Goal: Task Accomplishment & Management: Use online tool/utility

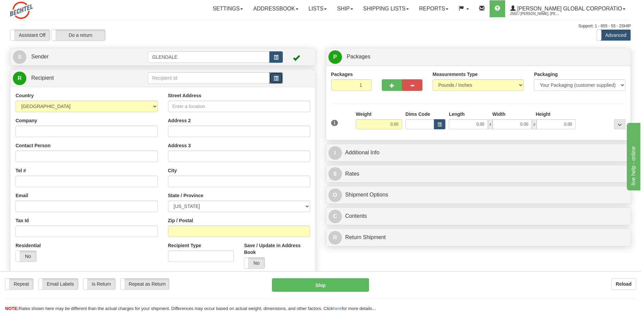
click at [275, 78] on span "button" at bounding box center [276, 78] width 5 height 4
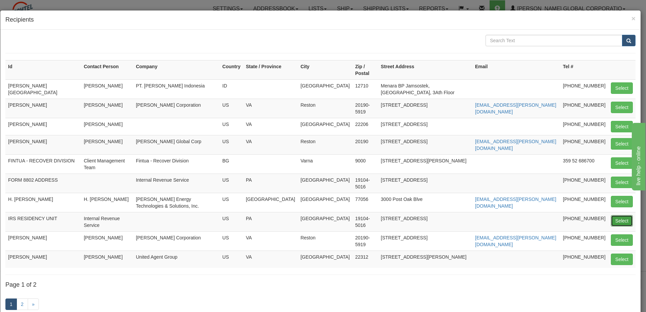
click at [613, 215] on button "Select" at bounding box center [622, 220] width 22 height 11
type input "IRS RESIDENCY UNIT"
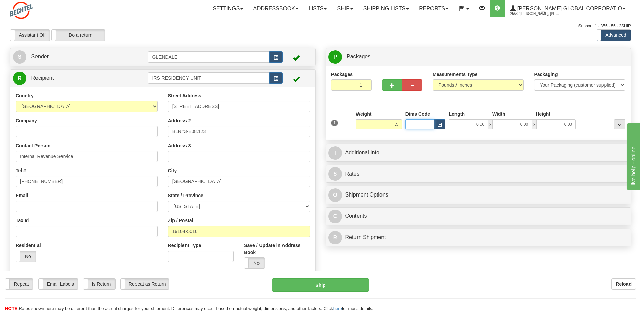
type input "0.50"
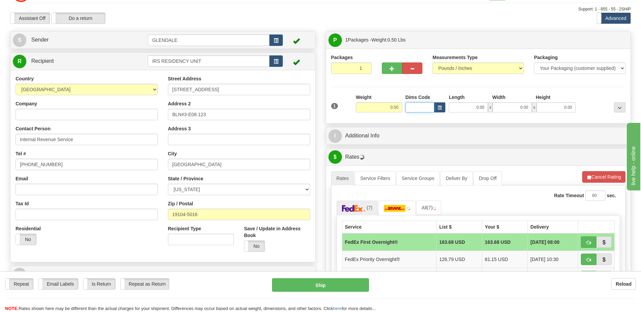
scroll to position [34, 0]
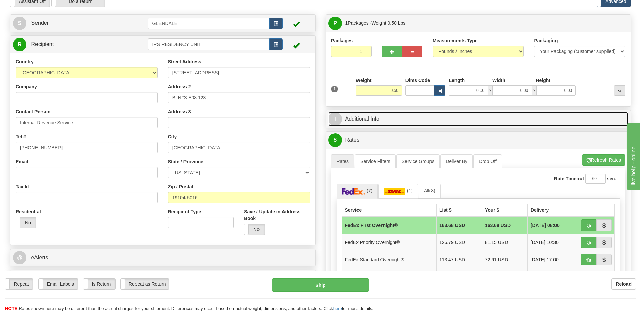
click at [334, 117] on span "I" at bounding box center [336, 120] width 14 height 14
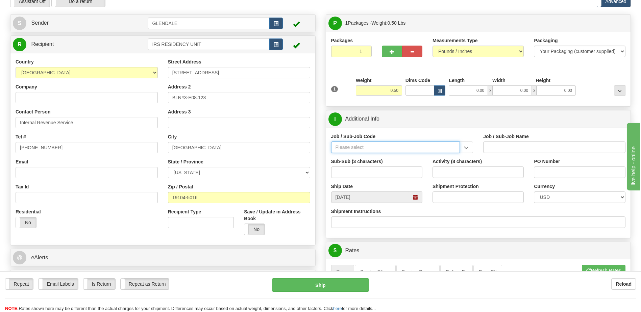
click at [349, 147] on input "Job / Sub-Job Code" at bounding box center [395, 147] width 129 height 11
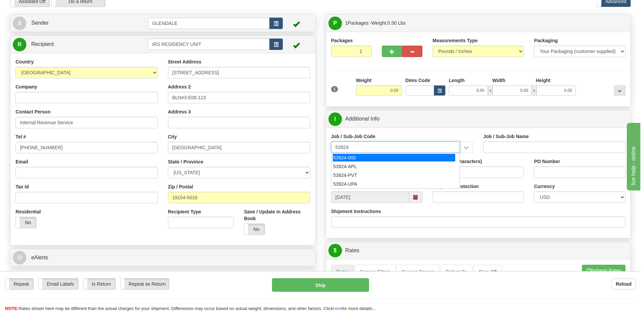
click at [354, 158] on div "53924-000" at bounding box center [394, 157] width 122 height 7
type input "53924-000"
type input "US TAX COMPLIANCE - US TAX COMPLIANCE"
type input "53924-000"
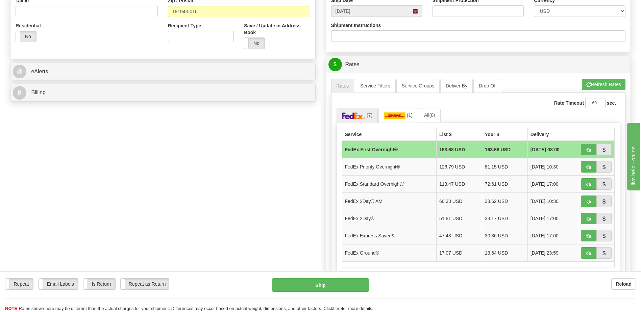
scroll to position [237, 0]
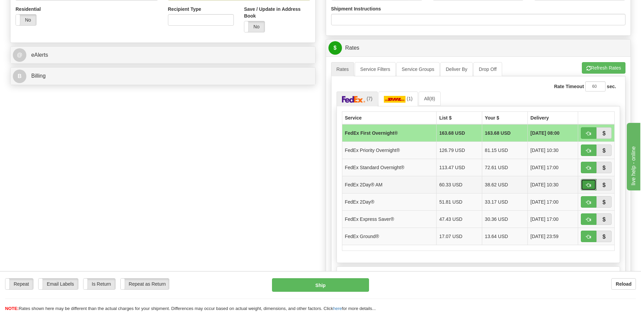
click at [591, 186] on button "button" at bounding box center [589, 184] width 16 height 11
type input "49"
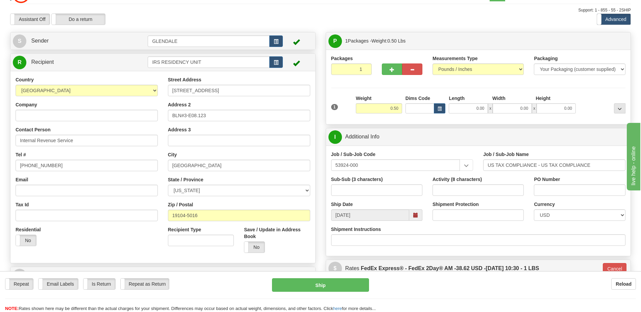
scroll to position [0, 0]
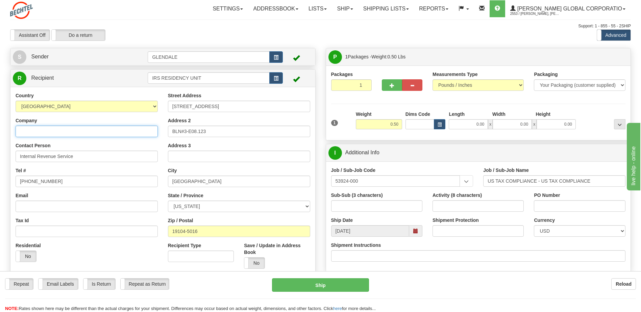
click at [25, 132] on input "Company" at bounding box center [87, 131] width 142 height 11
type input "IRS"
click at [30, 207] on input "Email" at bounding box center [87, 206] width 142 height 11
type input "[EMAIL_ADDRESS][PERSON_NAME][DOMAIN_NAME]"
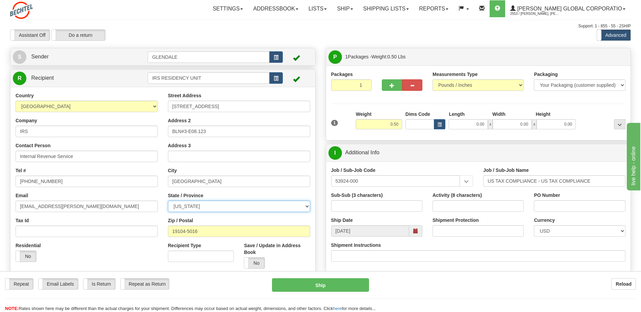
click at [307, 206] on select "[US_STATE] [US_STATE] [US_STATE] [US_STATE] Armed Forces America Armed Forces E…" at bounding box center [239, 206] width 142 height 11
select select "PA"
click at [168, 201] on select "[US_STATE] [US_STATE] [US_STATE] [US_STATE] Armed Forces America Armed Forces E…" at bounding box center [239, 206] width 142 height 11
drag, startPoint x: 66, startPoint y: 207, endPoint x: 2, endPoint y: 207, distance: 63.2
click at [2, 207] on div "Toggle navigation Settings Shipping Preferences Fields Preferences New" at bounding box center [320, 197] width 641 height 395
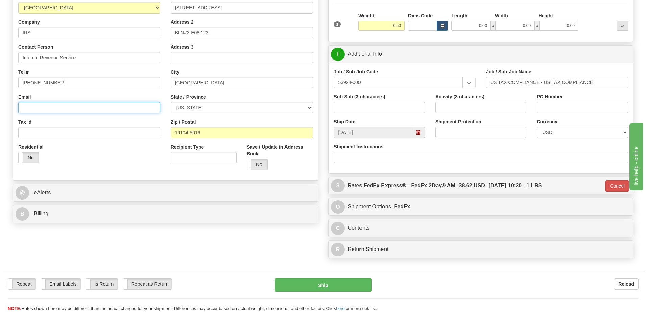
scroll to position [101, 0]
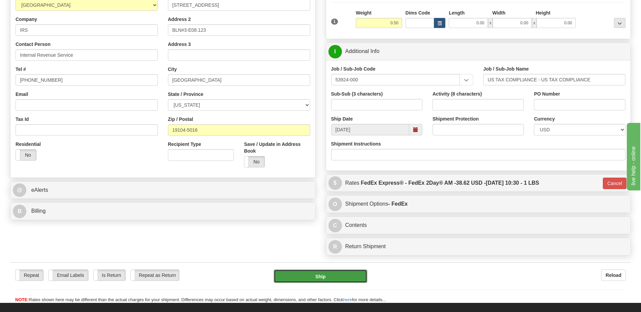
click at [319, 275] on button "Ship" at bounding box center [320, 277] width 93 height 14
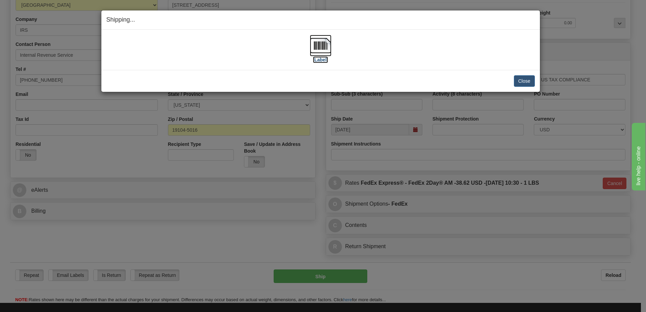
click at [325, 59] on label "[Label]" at bounding box center [321, 59] width 16 height 7
click at [526, 79] on button "Close" at bounding box center [524, 80] width 21 height 11
